Goal: Information Seeking & Learning: Learn about a topic

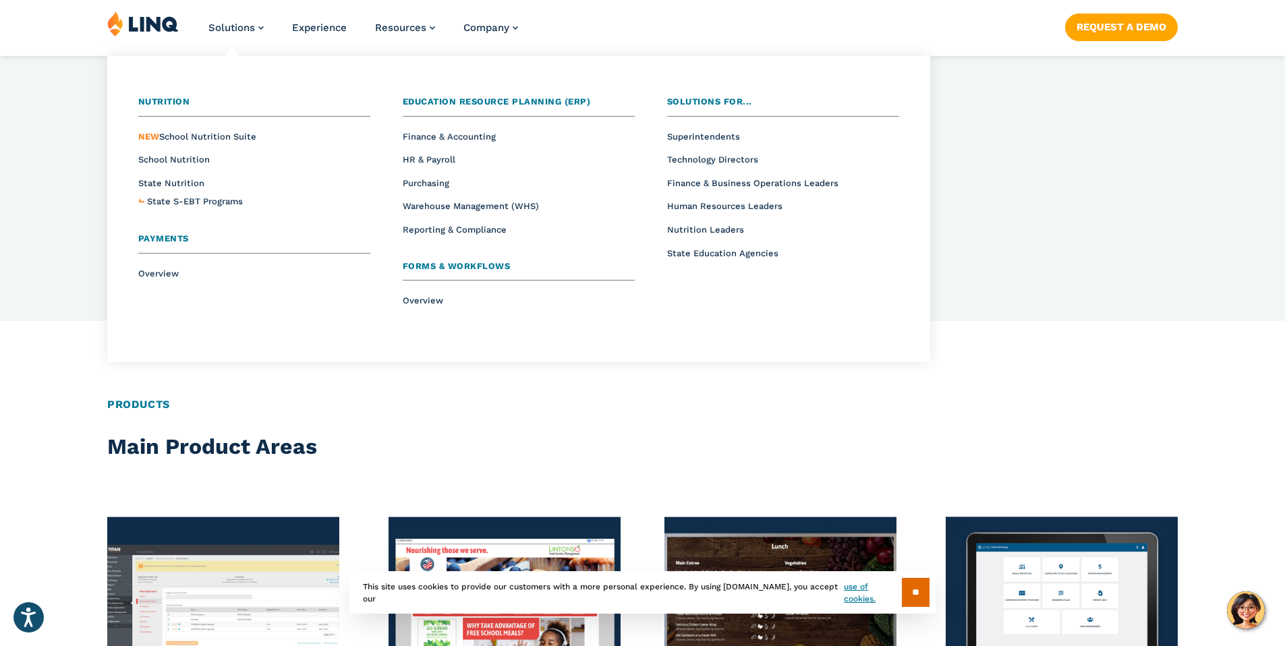
scroll to position [1508, 0]
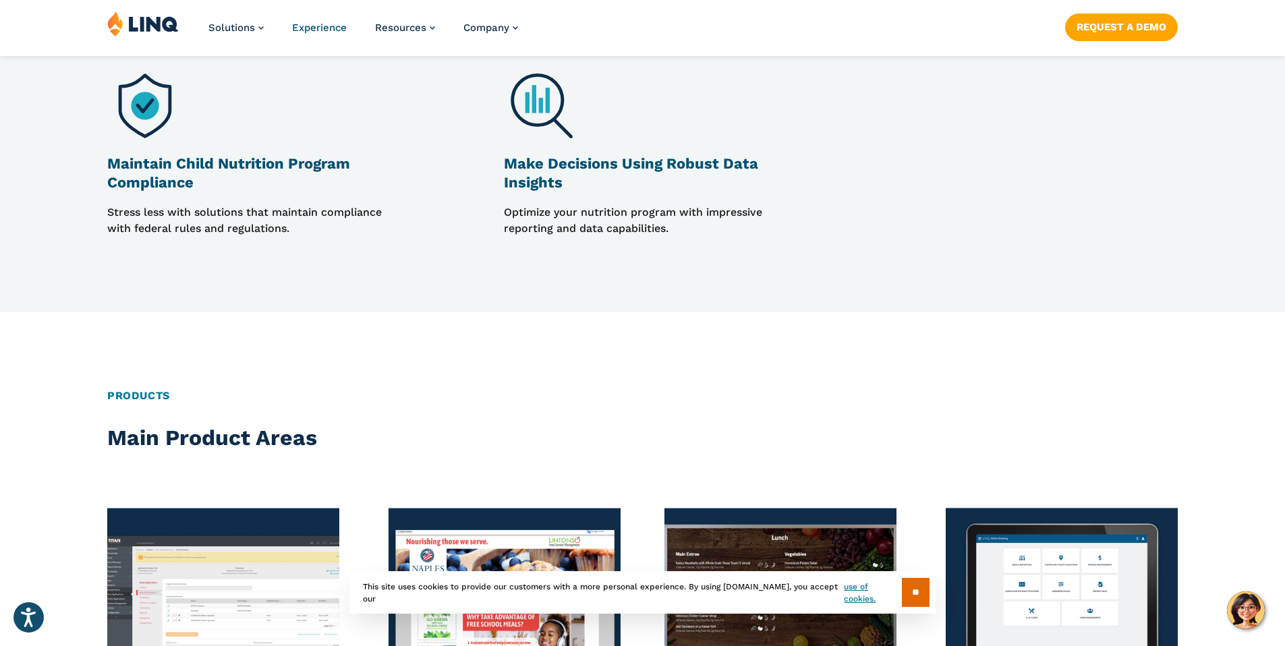
click at [310, 30] on span "Experience" at bounding box center [319, 28] width 55 height 12
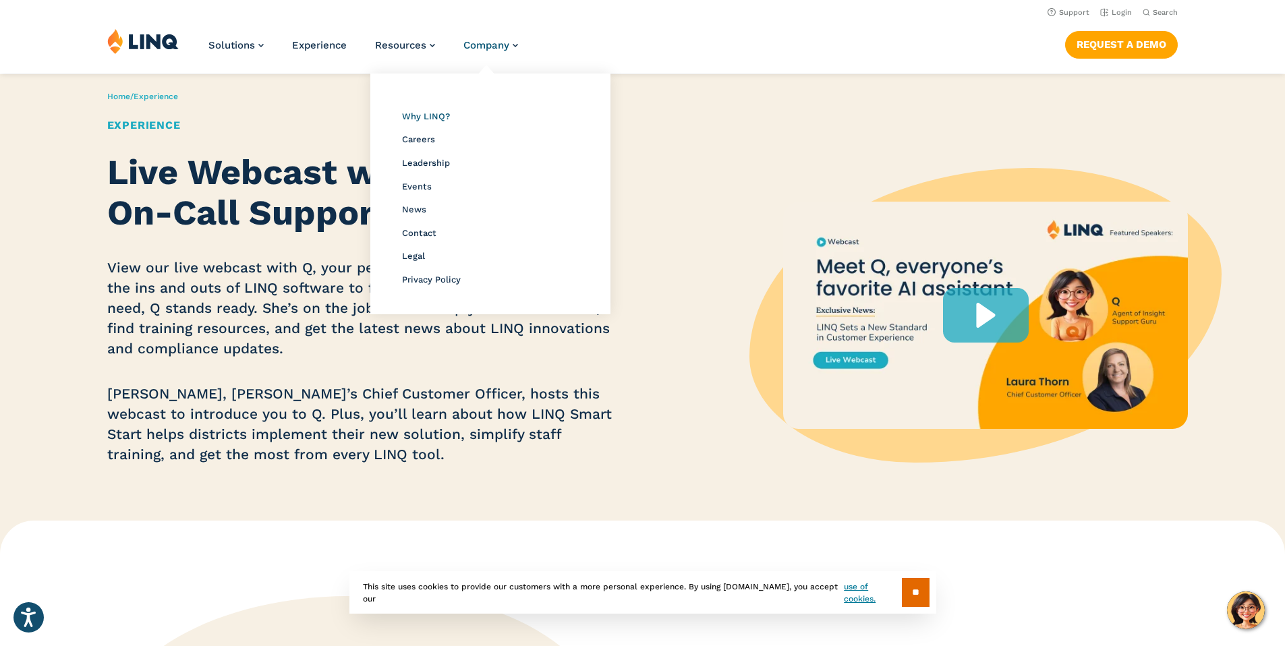
click at [428, 113] on span "Why LINQ?" at bounding box center [426, 116] width 48 height 10
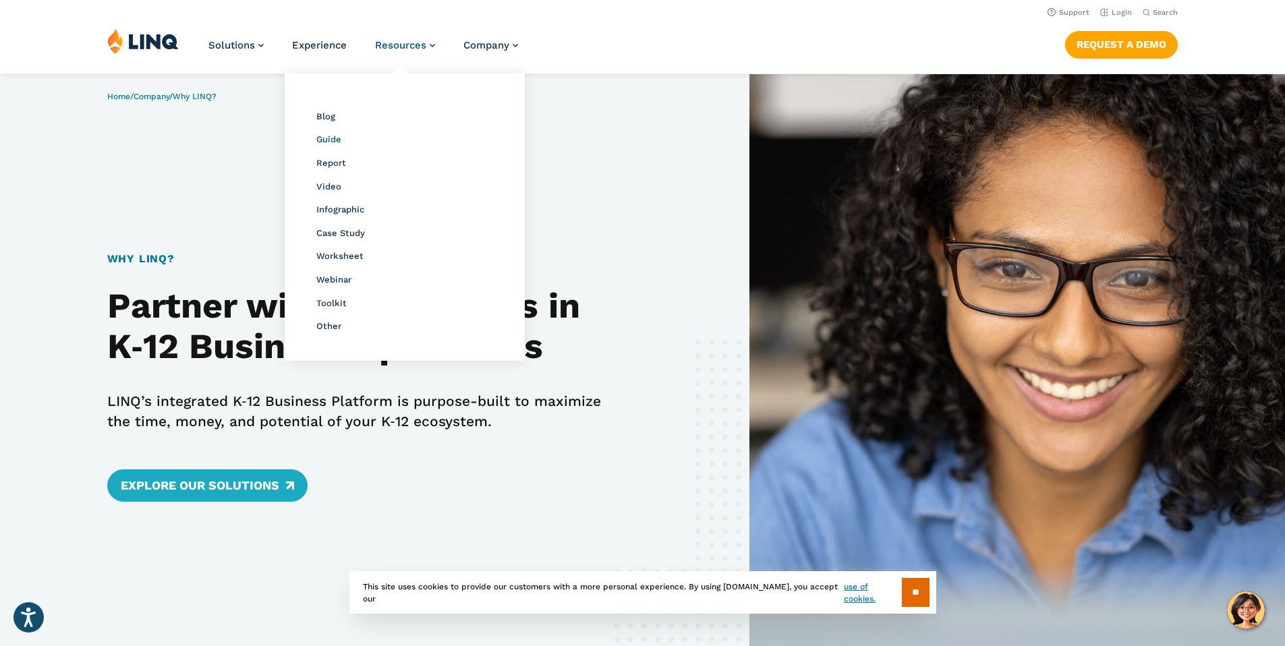
click at [330, 142] on span "Guide" at bounding box center [328, 139] width 25 height 10
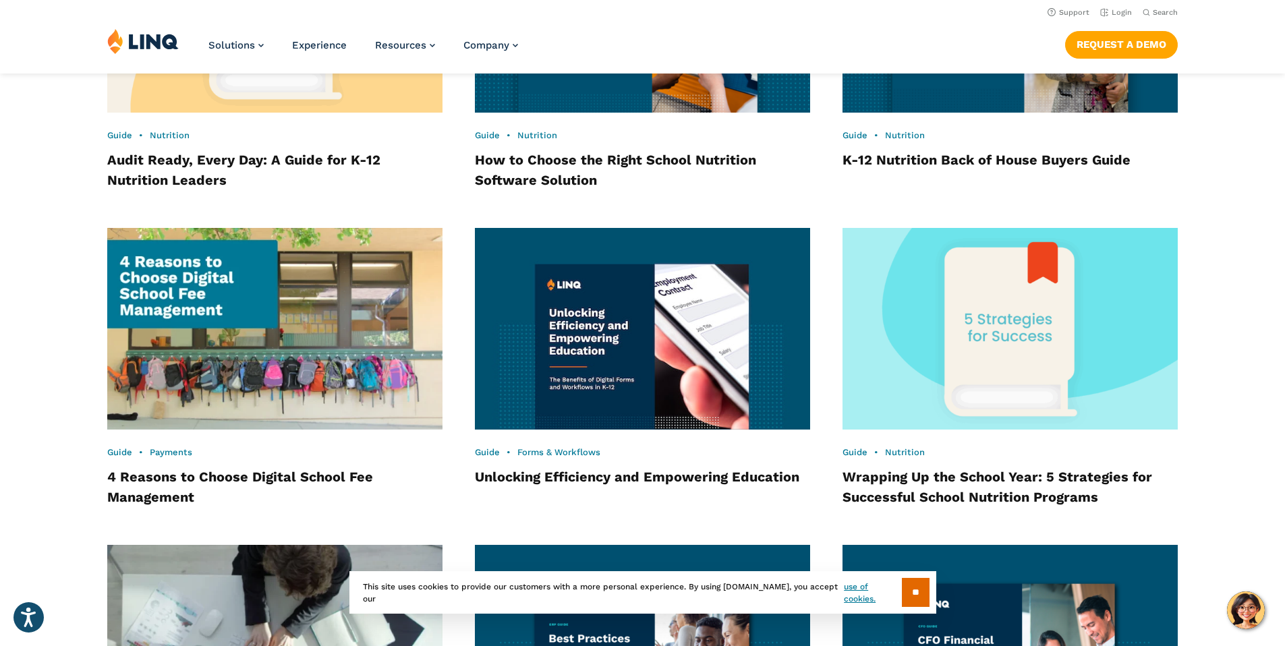
scroll to position [1117, 0]
